Goal: Use online tool/utility: Utilize a website feature to perform a specific function

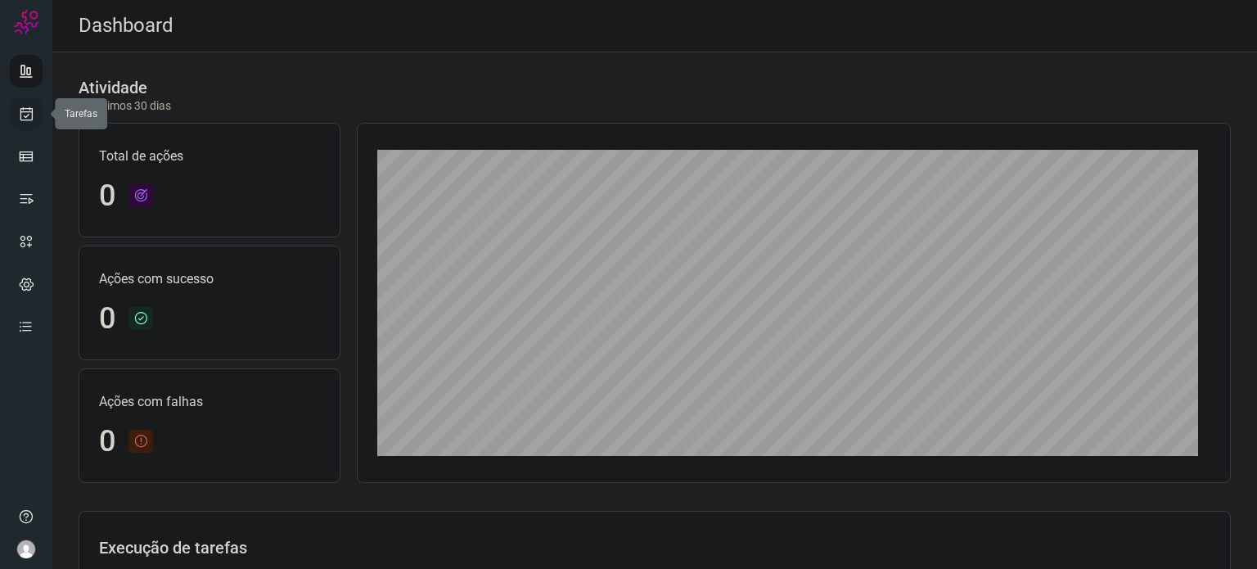
click at [26, 106] on icon at bounding box center [26, 114] width 17 height 16
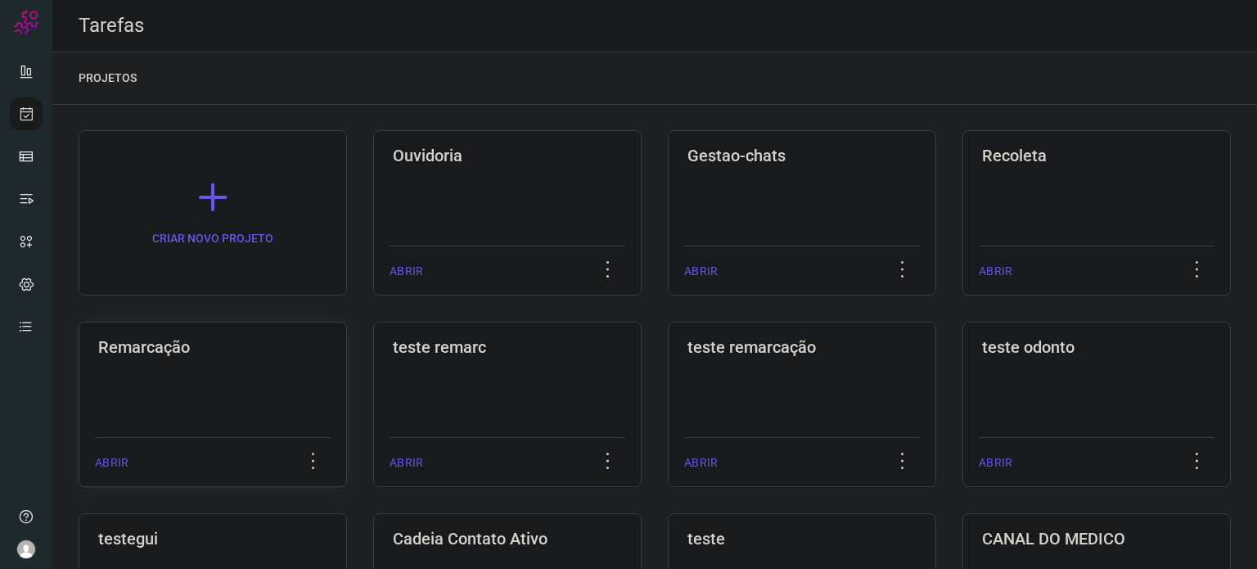
click at [281, 405] on div "Remarcação ABRIR" at bounding box center [213, 403] width 268 height 165
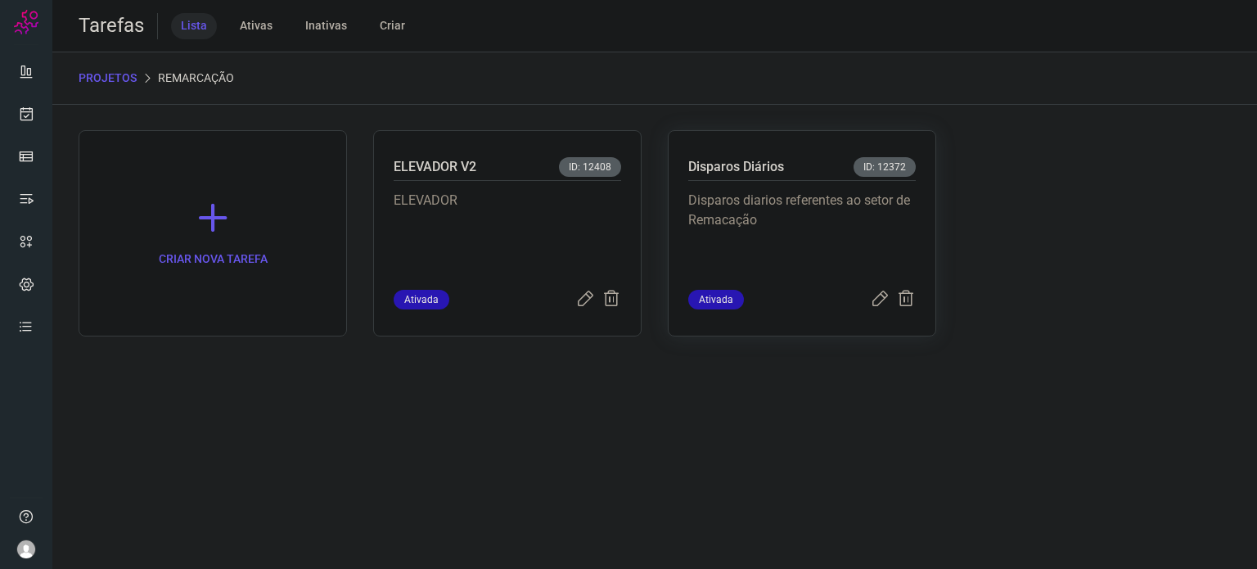
click at [788, 223] on p "Disparos diarios referentes ao setor de Remacação" at bounding box center [801, 232] width 227 height 82
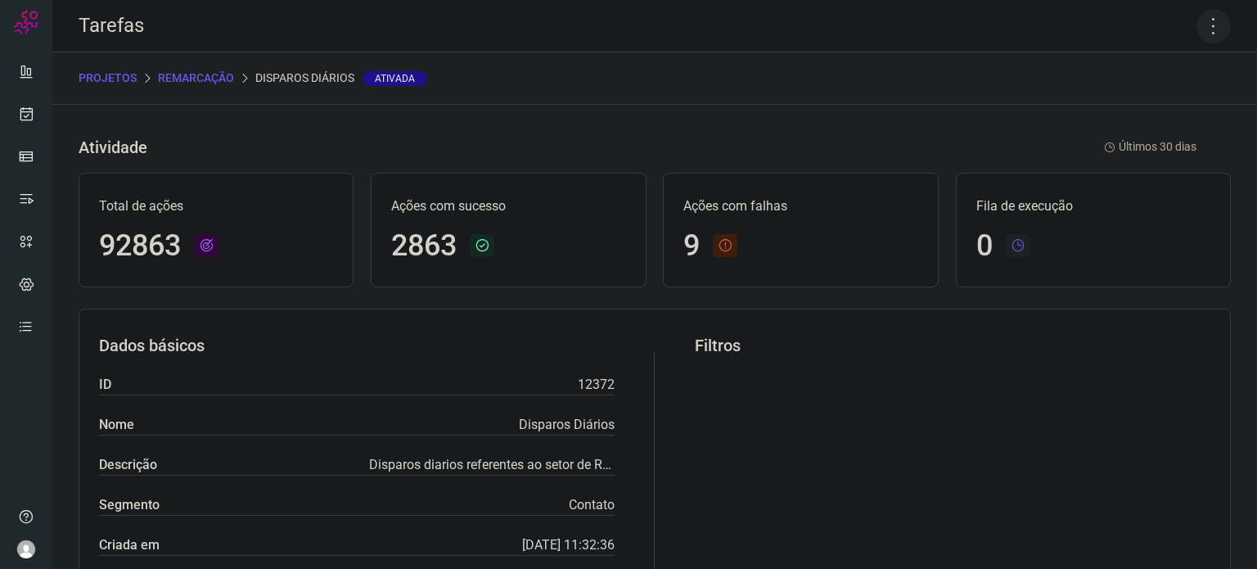
click at [1201, 29] on icon at bounding box center [1213, 26] width 34 height 34
click at [1126, 107] on li "Executar" at bounding box center [1142, 107] width 149 height 26
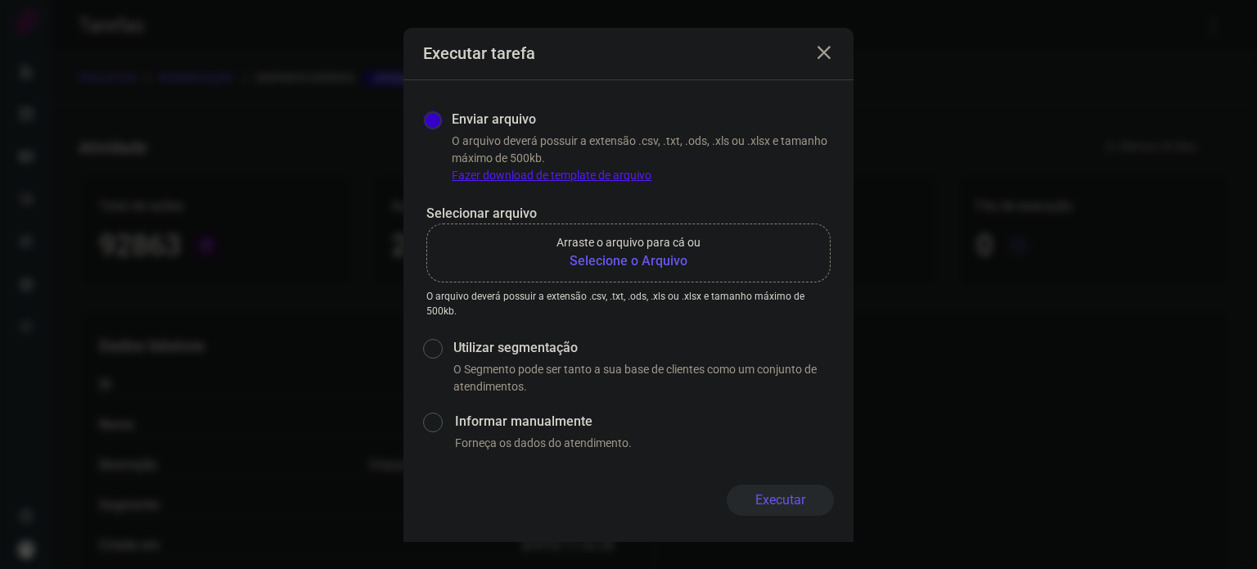
click at [650, 253] on b "Selecione o Arquivo" at bounding box center [628, 261] width 144 height 20
click at [0, 0] on input "Arraste o arquivo para cá ou Selecione o Arquivo" at bounding box center [0, 0] width 0 height 0
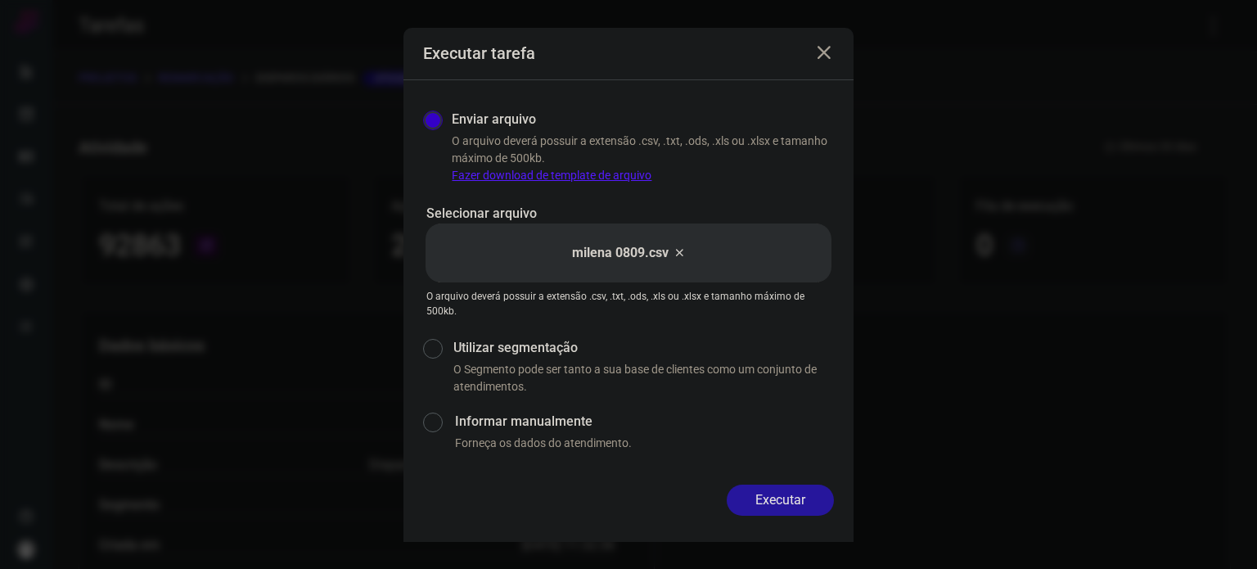
click at [790, 493] on button "Executar" at bounding box center [779, 499] width 107 height 31
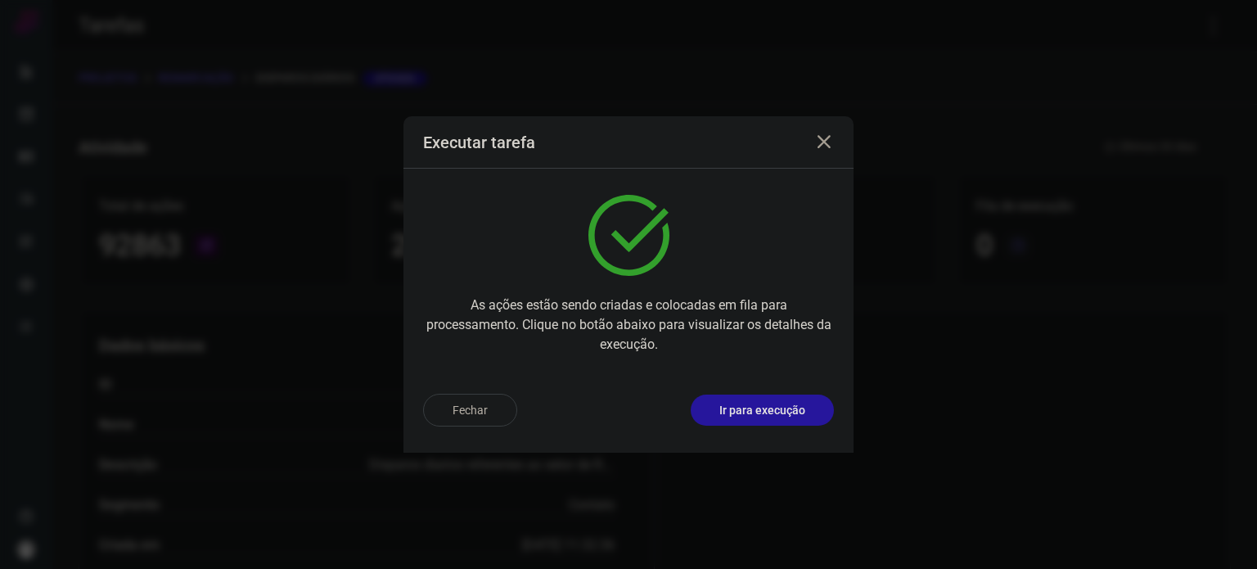
drag, startPoint x: 786, startPoint y: 402, endPoint x: 788, endPoint y: 410, distance: 8.3
click at [786, 405] on p "Ir para execução" at bounding box center [762, 410] width 86 height 17
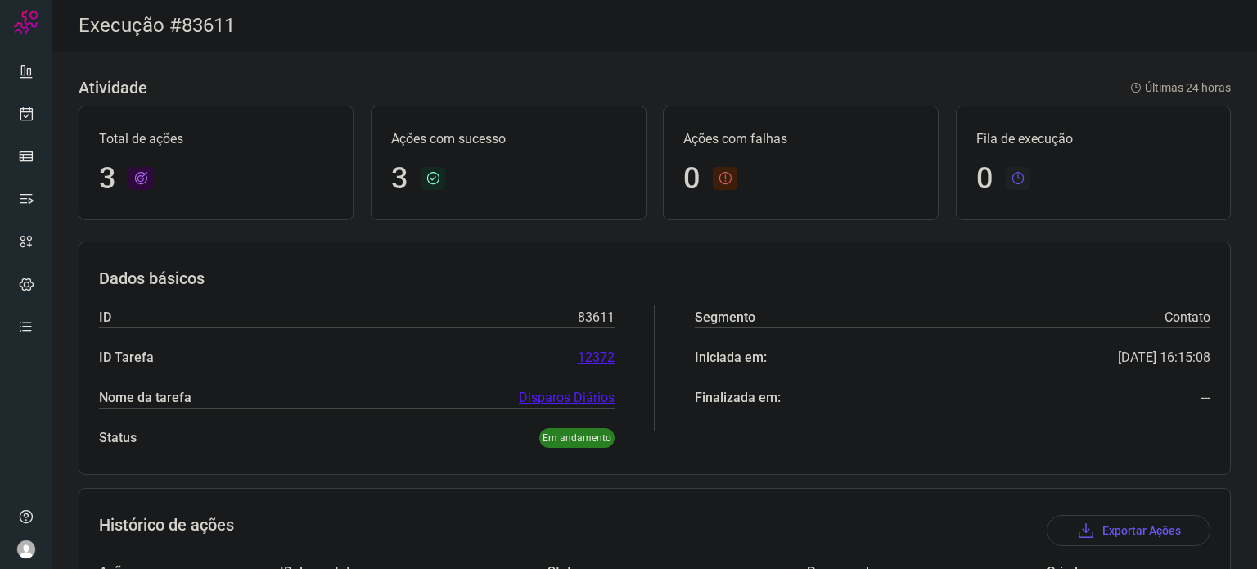
scroll to position [225, 0]
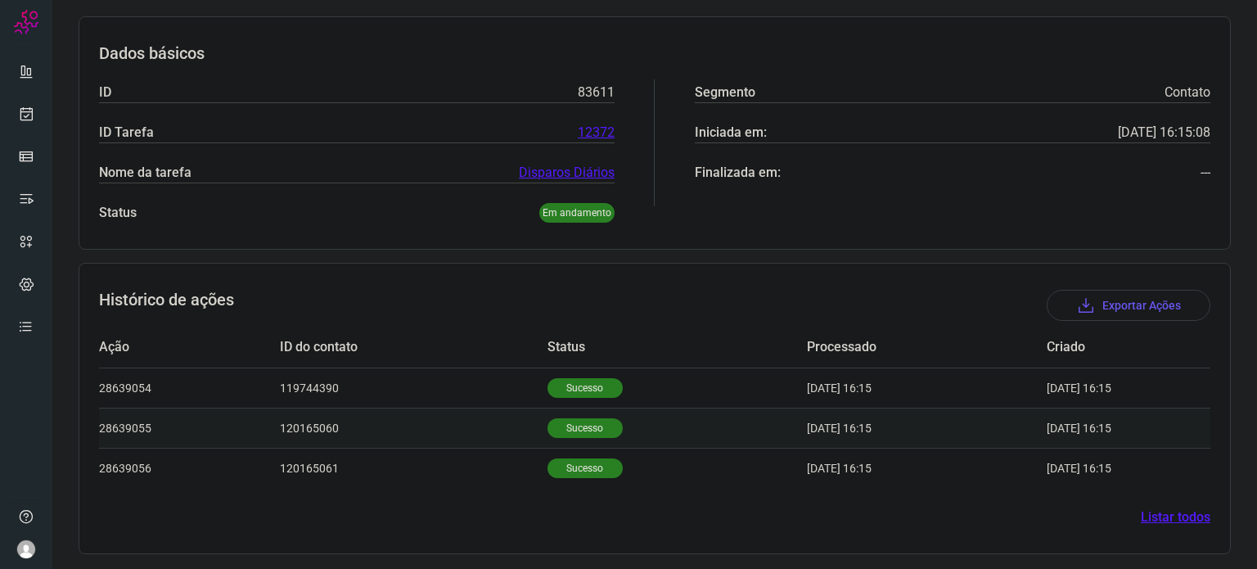
click at [563, 418] on p "Sucesso" at bounding box center [584, 428] width 75 height 20
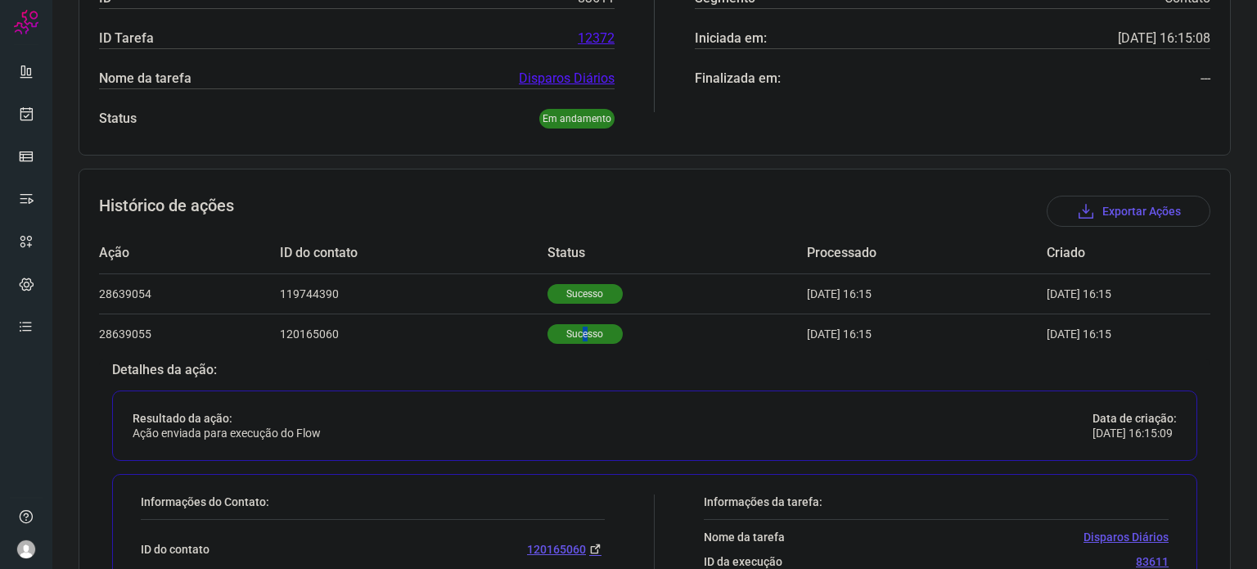
scroll to position [552, 0]
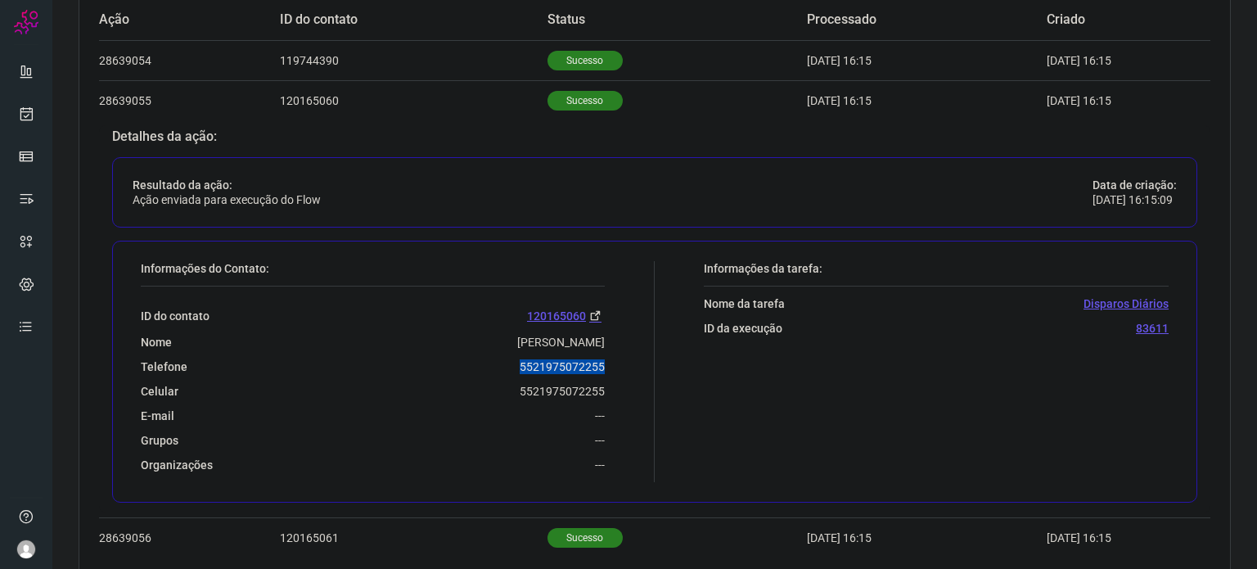
drag, startPoint x: 497, startPoint y: 359, endPoint x: 639, endPoint y: 359, distance: 141.5
click at [639, 359] on div "Informações do Contato: ID do contato 120165060 Nome [PERSON_NAME] Telefone 552…" at bounding box center [394, 371] width 522 height 221
copy p "5521975072255"
